Goal: Information Seeking & Learning: Find specific fact

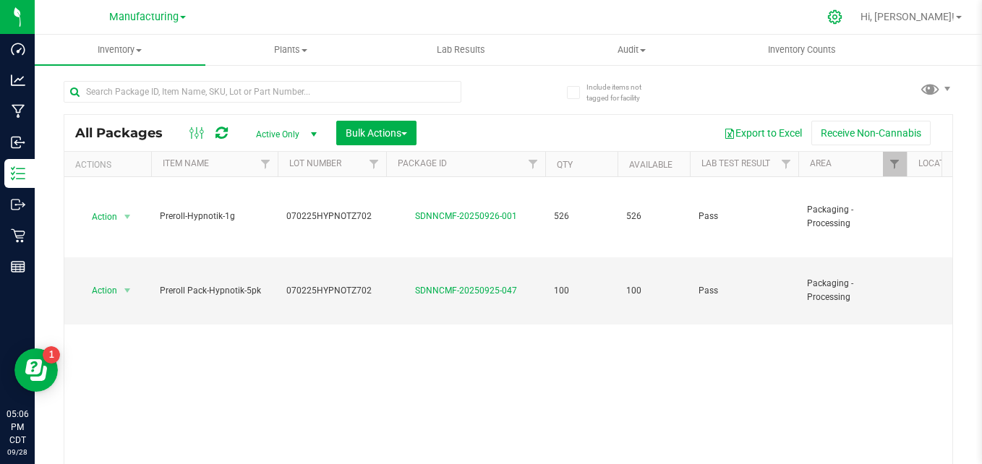
scroll to position [0, 32]
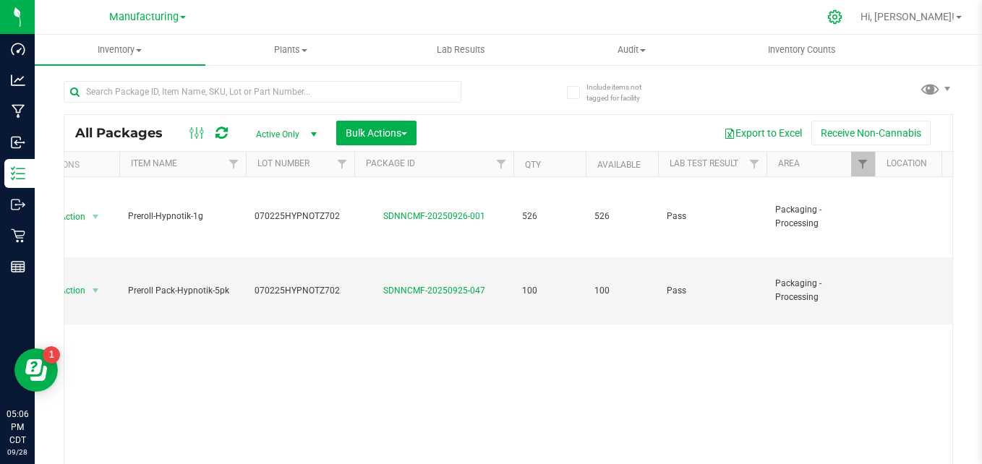
click at [843, 20] on icon at bounding box center [835, 16] width 15 height 15
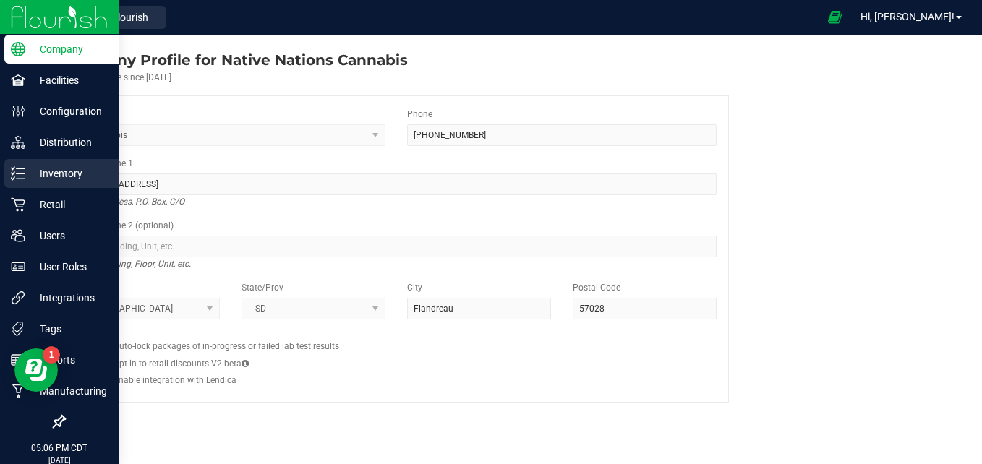
click at [28, 186] on div "Inventory" at bounding box center [61, 173] width 114 height 29
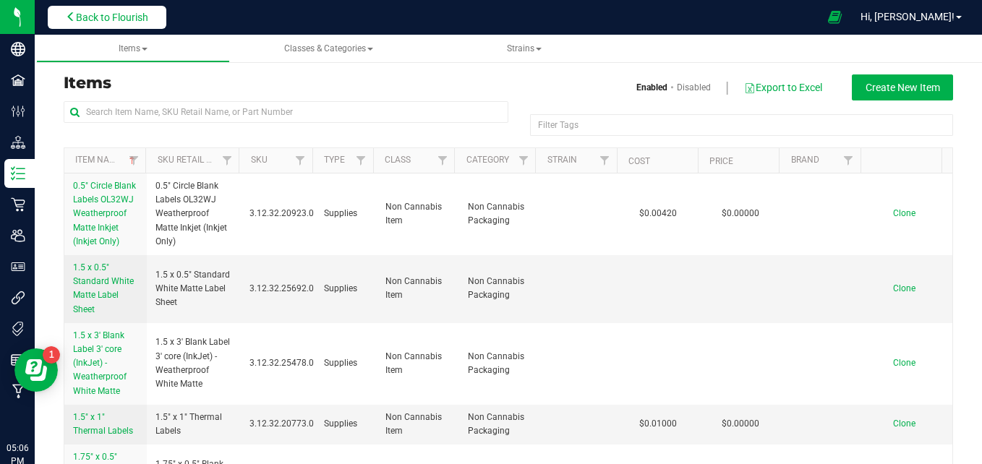
click at [132, 17] on span "Back to Flourish" at bounding box center [112, 18] width 72 height 12
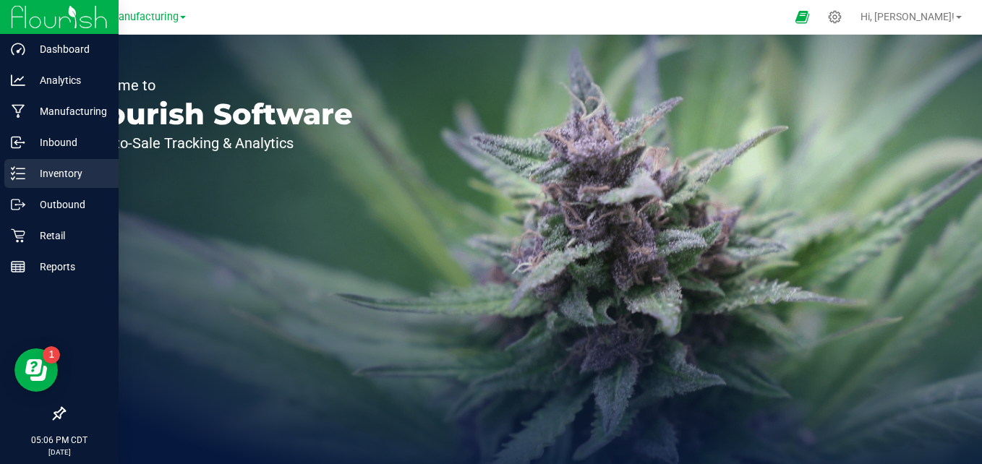
click at [9, 182] on div "Inventory" at bounding box center [61, 173] width 114 height 29
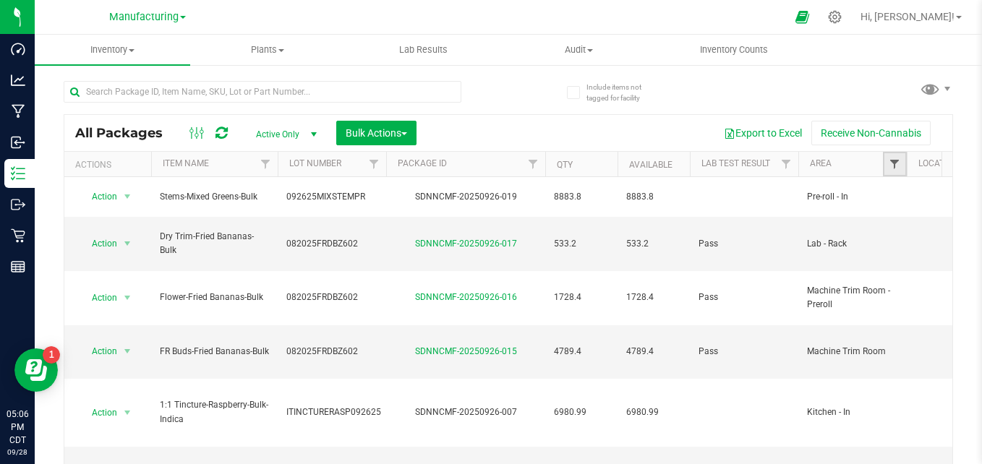
click at [896, 163] on span "Filter" at bounding box center [895, 164] width 12 height 12
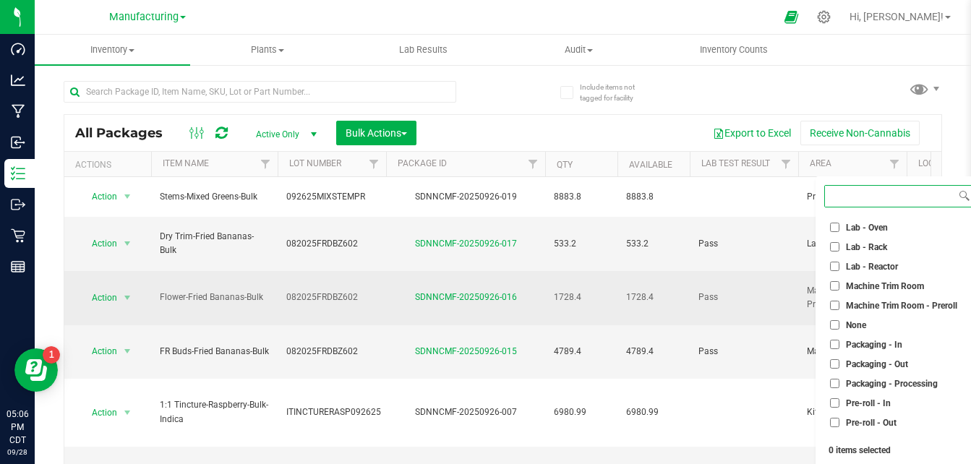
scroll to position [404, 0]
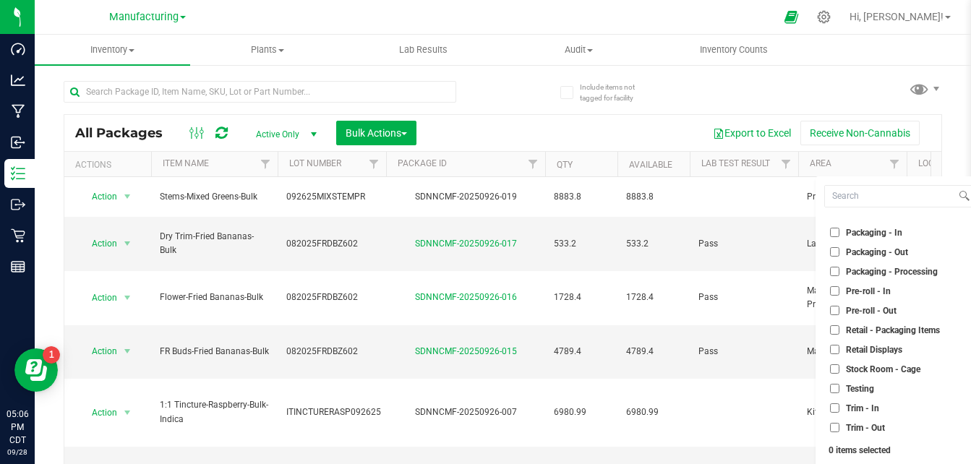
click at [895, 245] on li "Packaging - Out" at bounding box center [899, 251] width 149 height 15
click at [885, 252] on span "Packaging - Out" at bounding box center [877, 252] width 62 height 9
click at [840, 252] on input "Packaging - Out" at bounding box center [834, 251] width 9 height 9
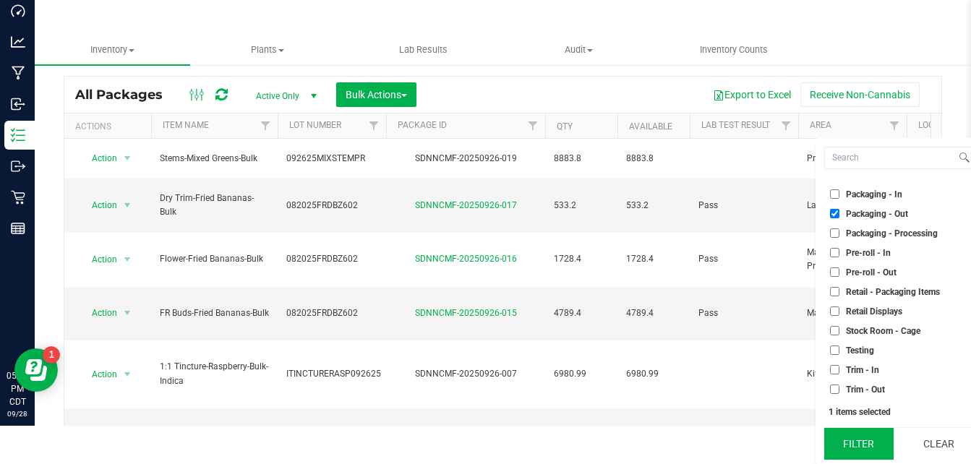
click at [862, 444] on button "Filter" at bounding box center [859, 444] width 69 height 32
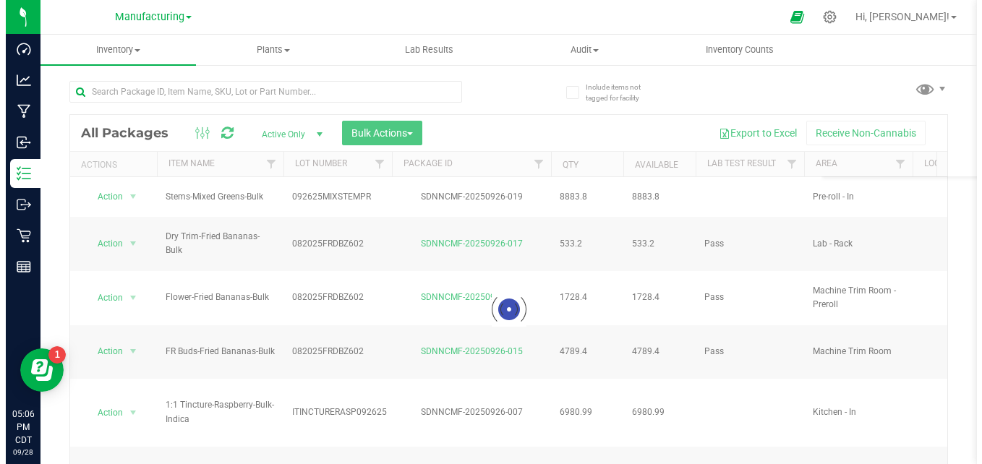
scroll to position [0, 0]
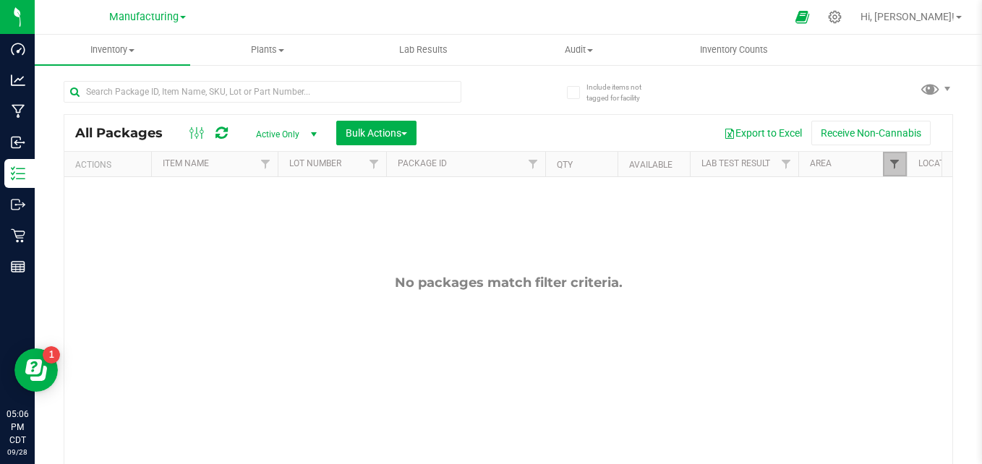
click at [899, 161] on span "Filter" at bounding box center [895, 164] width 12 height 12
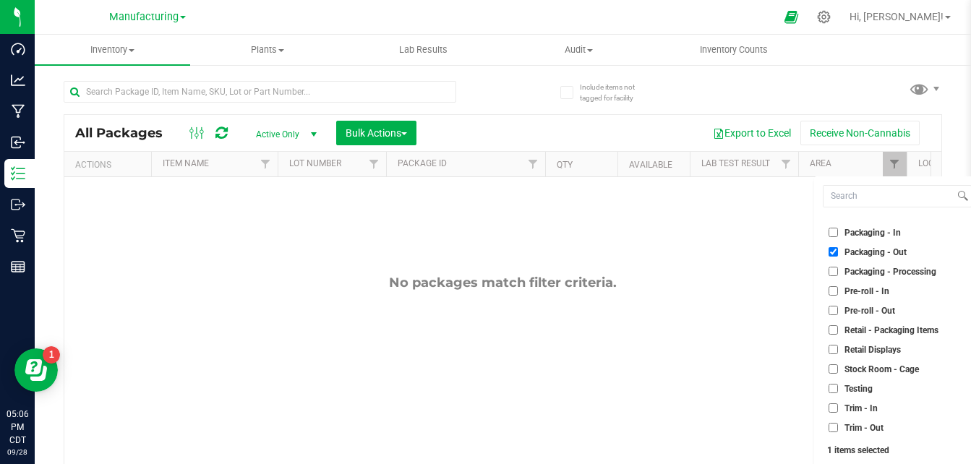
click at [835, 255] on input "Packaging - Out" at bounding box center [833, 251] width 9 height 9
checkbox input "false"
click at [854, 104] on div "All Packages Active Only Active Only Lab Samples Locked All Bulk Actions Add to…" at bounding box center [503, 286] width 879 height 438
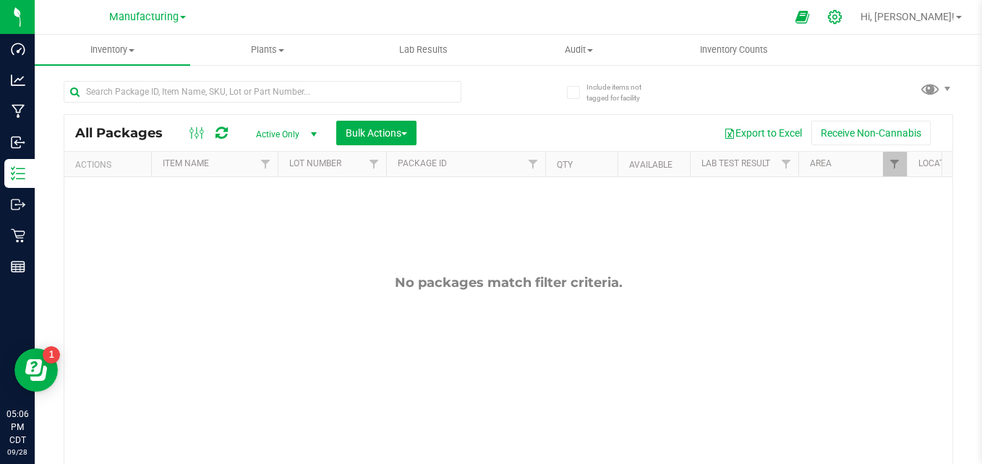
click at [843, 15] on icon at bounding box center [835, 16] width 15 height 15
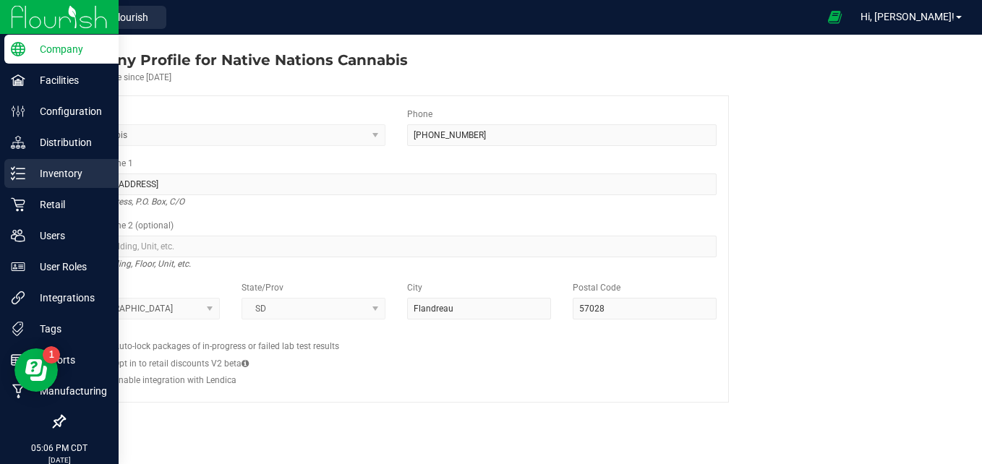
click at [25, 165] on div "Inventory" at bounding box center [61, 173] width 114 height 29
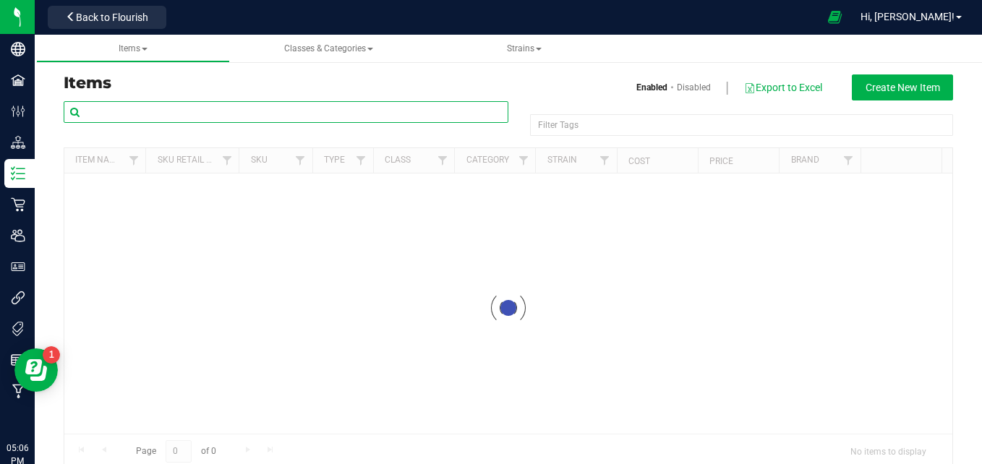
click at [216, 116] on input "text" at bounding box center [286, 112] width 445 height 22
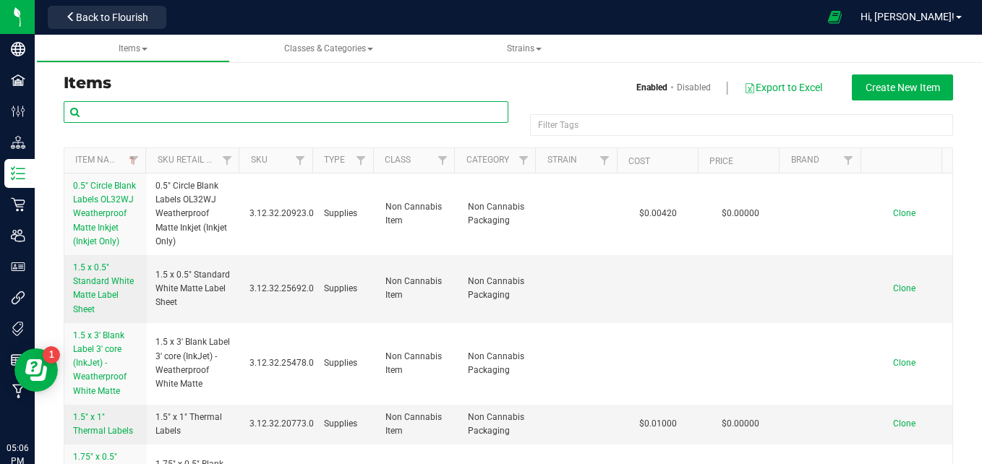
click at [213, 111] on input "text" at bounding box center [286, 112] width 445 height 22
type input "o"
type input "long sleeve"
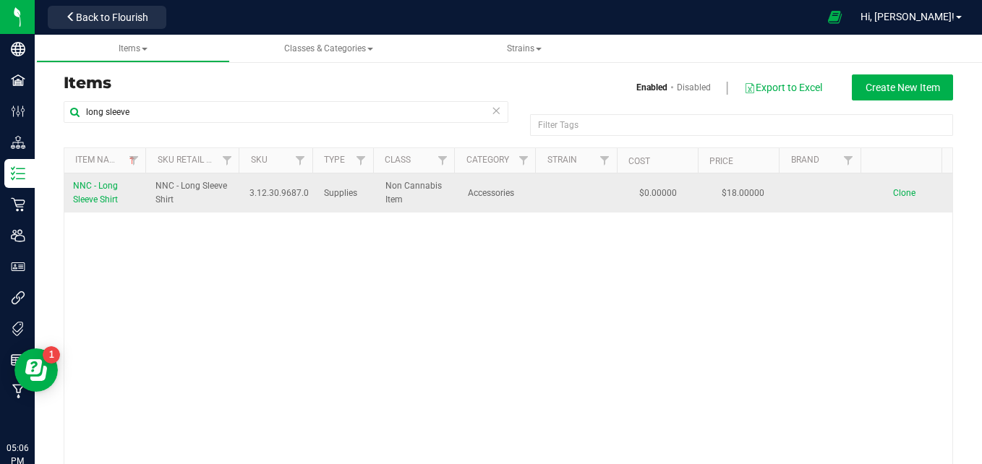
click at [100, 192] on link "NNC - Long Sleeve Shirt" at bounding box center [105, 192] width 65 height 27
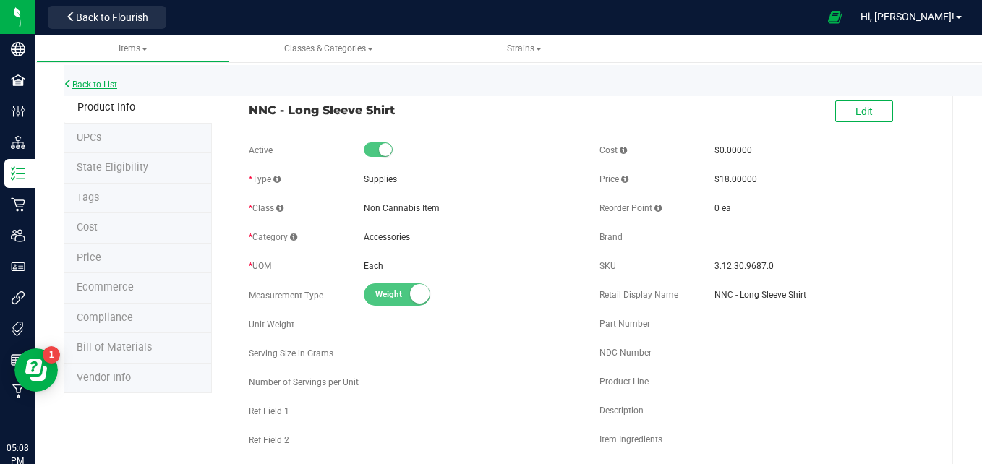
click at [110, 82] on link "Back to List" at bounding box center [91, 85] width 54 height 10
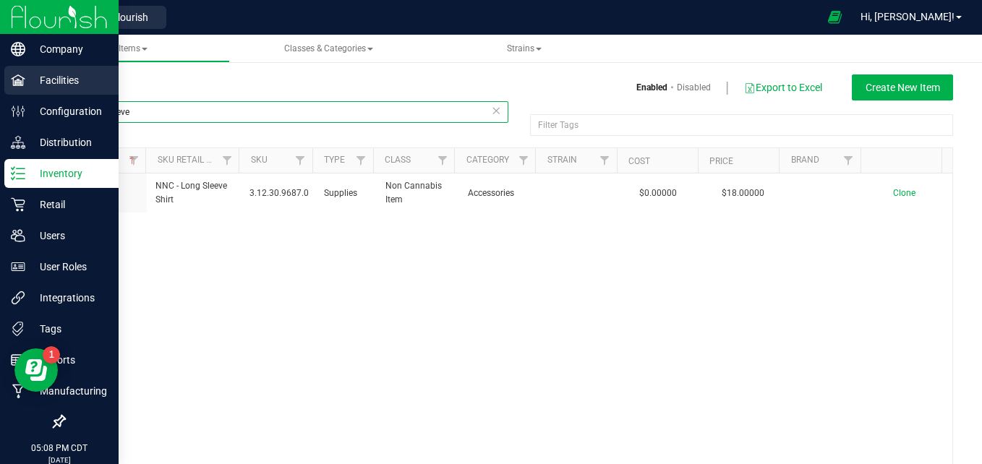
drag, startPoint x: 173, startPoint y: 110, endPoint x: 26, endPoint y: 87, distance: 148.7
click at [26, 87] on div "Company Facilities Configuration Distribution Inventory Retail Users User Roles…" at bounding box center [491, 232] width 982 height 464
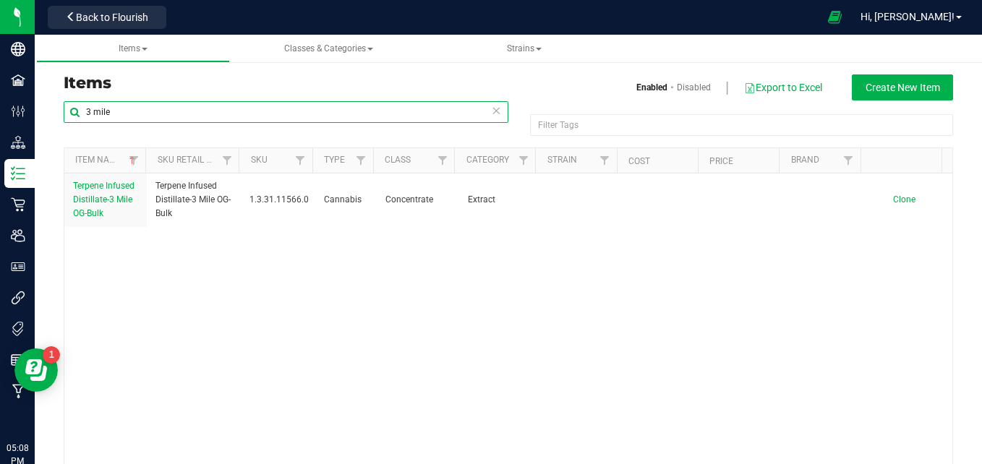
drag, startPoint x: 182, startPoint y: 121, endPoint x: 69, endPoint y: 128, distance: 113.1
click at [69, 128] on div "3 mile" at bounding box center [286, 117] width 445 height 33
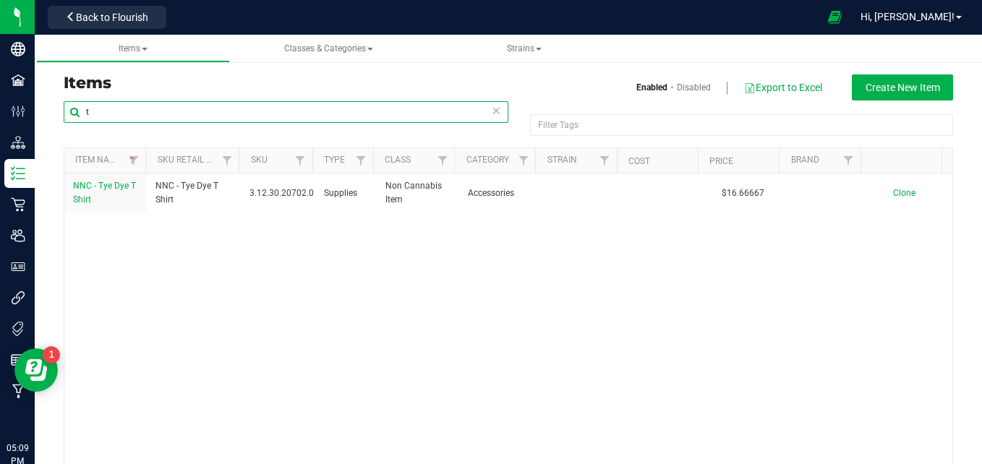
type input "t"
type input "truth"
